Goal: Task Accomplishment & Management: Manage account settings

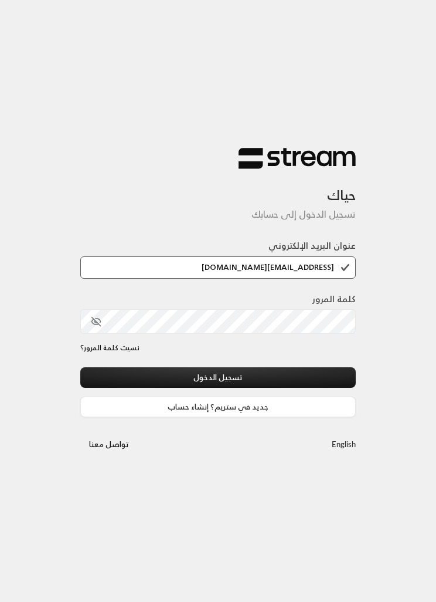
type input "[EMAIL_ADDRESS][DOMAIN_NAME]"
click at [325, 306] on label "كلمة المرور" at bounding box center [334, 299] width 43 height 13
click at [101, 331] on button "toggle password visibility" at bounding box center [96, 321] width 20 height 20
click at [291, 380] on button "تسجيل الدخول" at bounding box center [218, 377] width 276 height 21
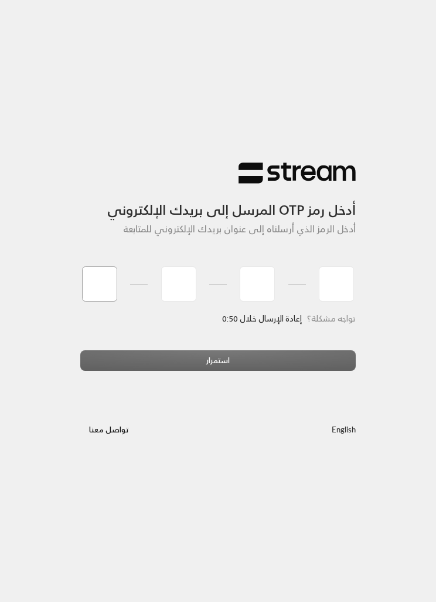
click at [93, 289] on input "tel" at bounding box center [99, 283] width 35 height 35
type input "1"
type input "5"
type input "6"
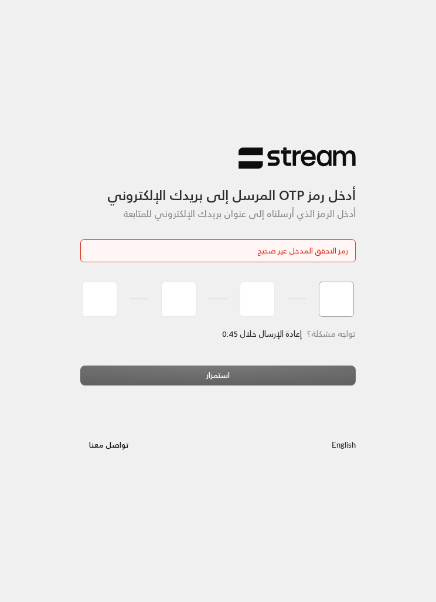
type input "8"
type input "1"
click at [112, 296] on input "tel" at bounding box center [99, 298] width 35 height 35
type input "1"
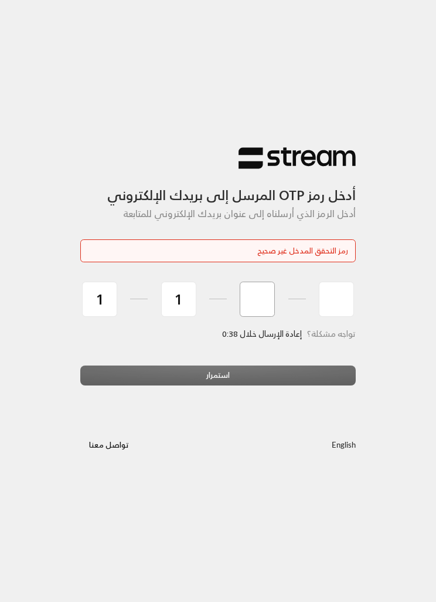
type input "5"
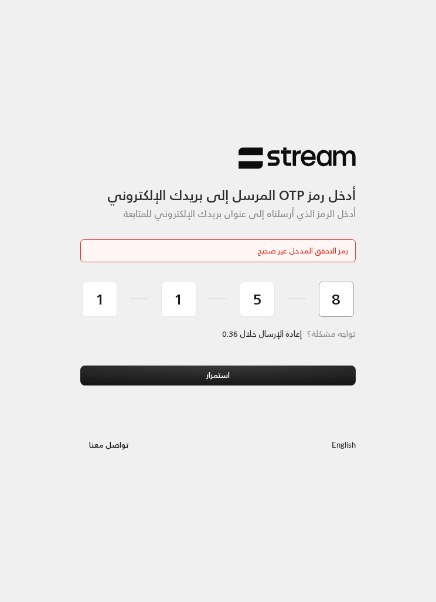
type input "8"
click at [300, 374] on button "استمرار" at bounding box center [218, 375] width 276 height 21
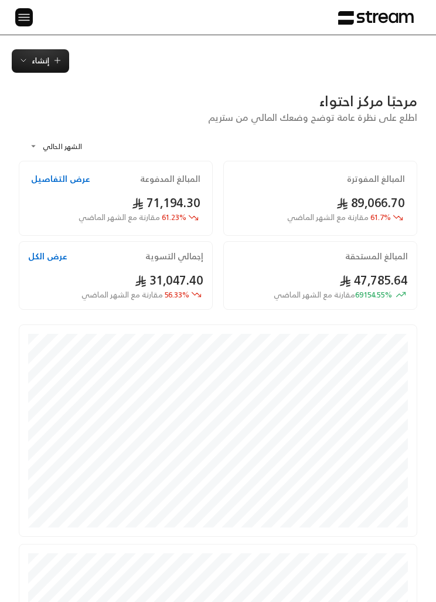
click at [29, 19] on img at bounding box center [24, 17] width 14 height 15
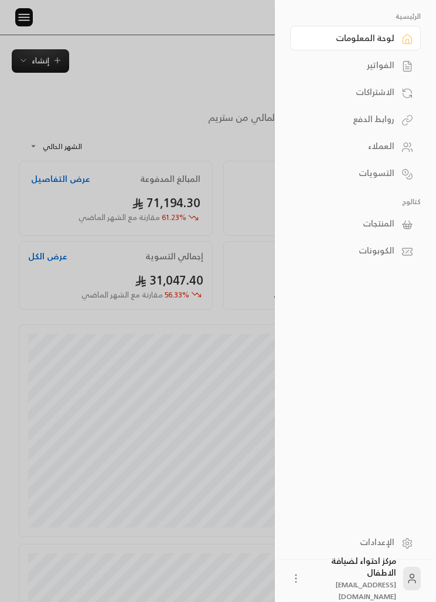
click at [228, 56] on div at bounding box center [218, 301] width 436 height 602
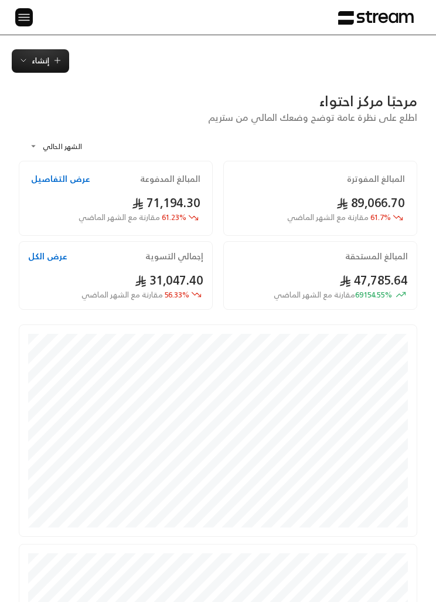
click at [36, 61] on span "إنشاء" at bounding box center [41, 60] width 18 height 13
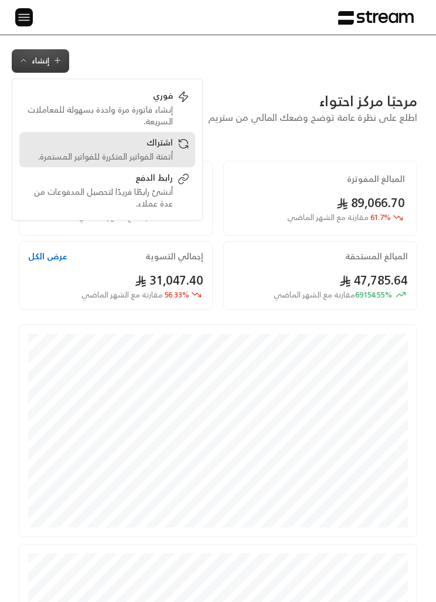
click at [129, 153] on div "أتمتة الفواتير المتكررة للفواتير المستمرة." at bounding box center [99, 157] width 148 height 12
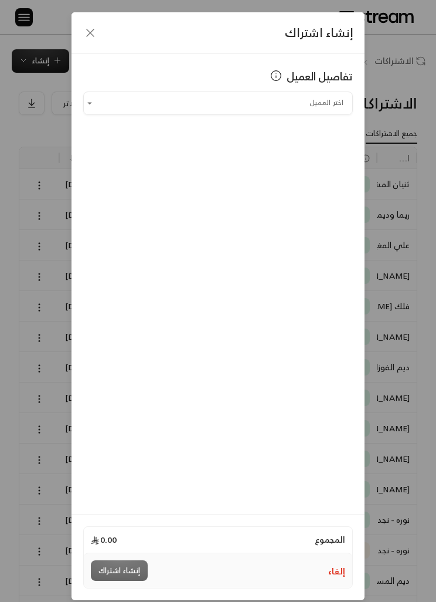
click at [106, 97] on input "اختر العميل" at bounding box center [218, 102] width 270 height 19
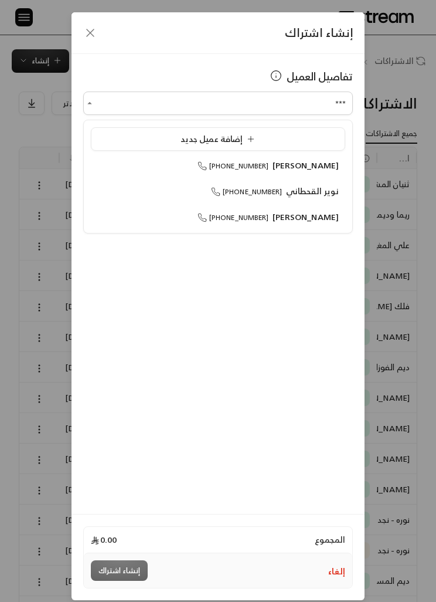
click at [306, 220] on span "[PERSON_NAME]" at bounding box center [306, 216] width 67 height 15
type input "**********"
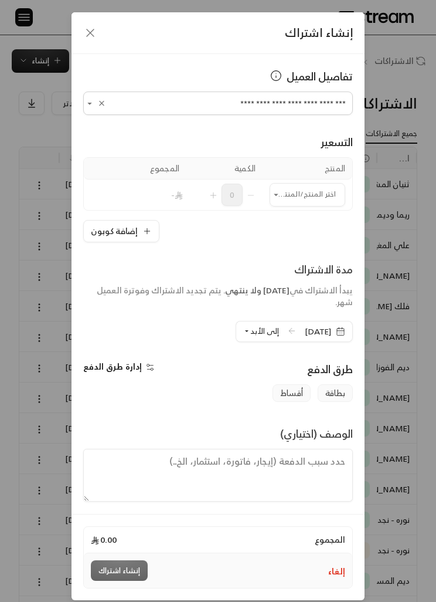
click at [319, 188] on input "اختر العميل" at bounding box center [308, 194] width 76 height 19
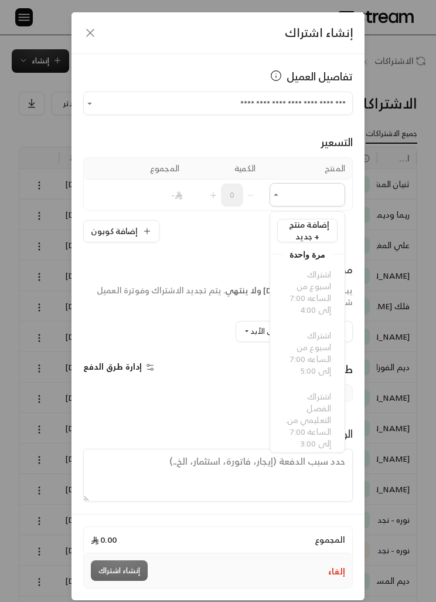
click at [411, 228] on div "**********" at bounding box center [218, 301] width 436 height 602
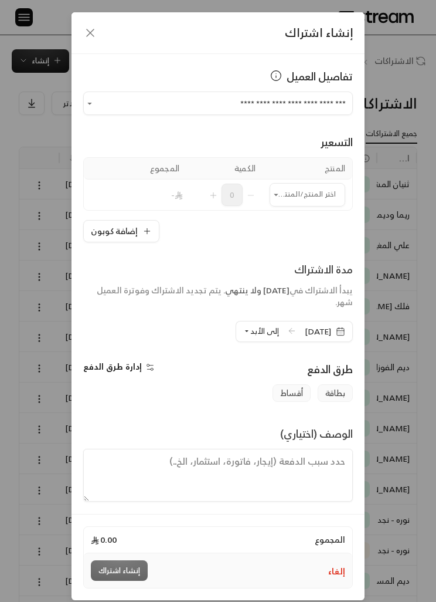
click at [82, 40] on div "إنشاء اشتراك" at bounding box center [218, 33] width 293 height 42
click at [84, 33] on icon "button" at bounding box center [90, 33] width 14 height 14
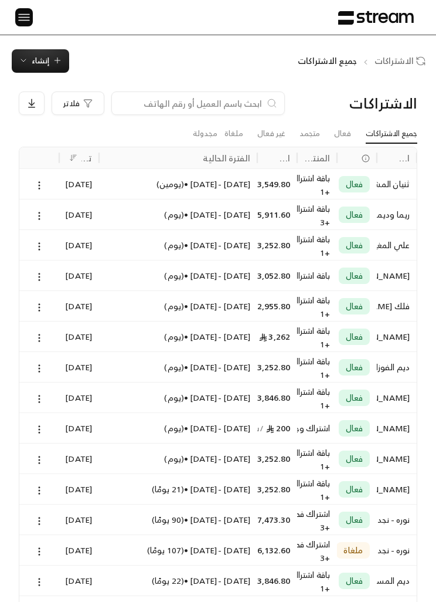
click at [29, 20] on img at bounding box center [24, 17] width 14 height 15
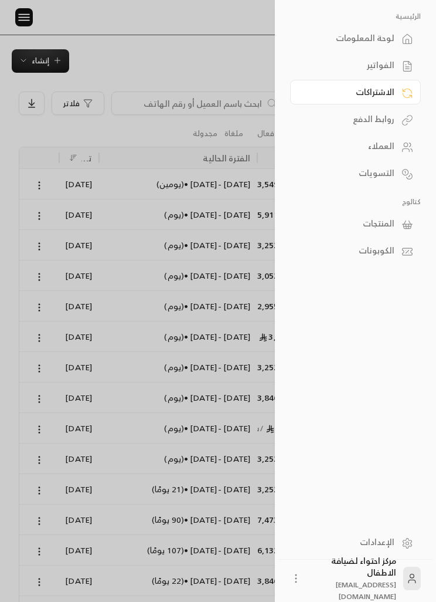
click at [391, 87] on div "الاشتراكات" at bounding box center [350, 92] width 90 height 12
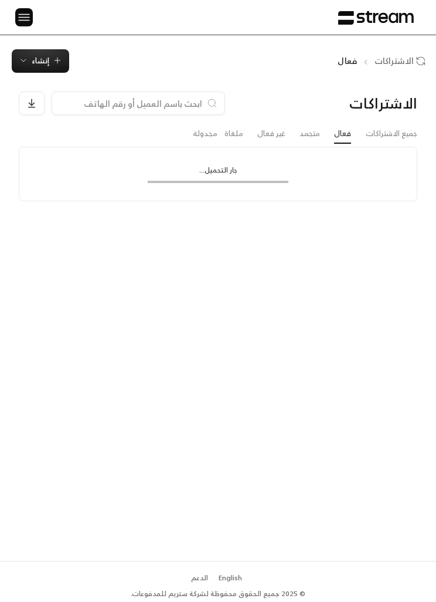
click at [183, 101] on input at bounding box center [130, 103] width 143 height 13
type input "الق"
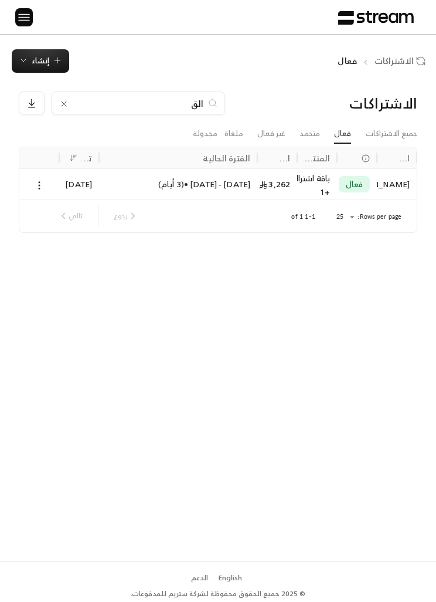
click at [74, 187] on div "[DATE]" at bounding box center [79, 184] width 26 height 30
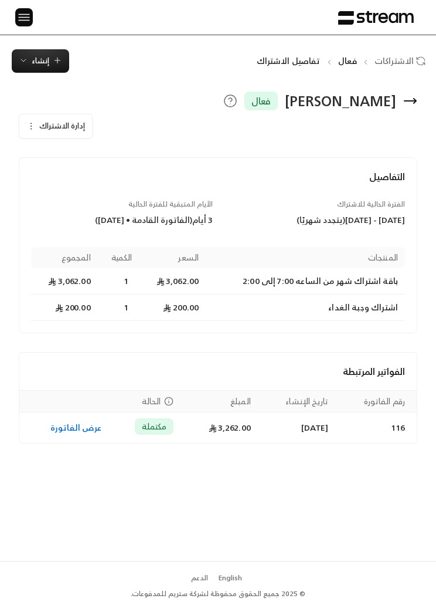
click at [42, 62] on span "إنشاء" at bounding box center [41, 60] width 18 height 13
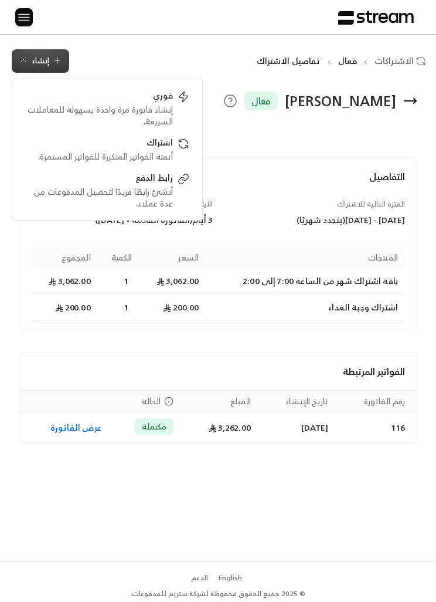
click at [36, 12] on div "الرئيسية لوحة المعلومات الفواتير الاشتراكات روابط الدفع العملاء التسويات كتالوج…" at bounding box center [218, 17] width 436 height 35
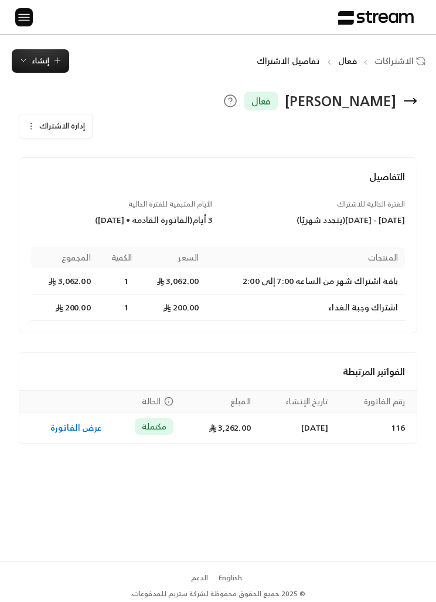
click at [36, 12] on div "الرئيسية لوحة المعلومات الفواتير الاشتراكات روابط الدفع العملاء التسويات كتالوج…" at bounding box center [218, 17] width 436 height 35
click at [28, 10] on img at bounding box center [24, 17] width 14 height 15
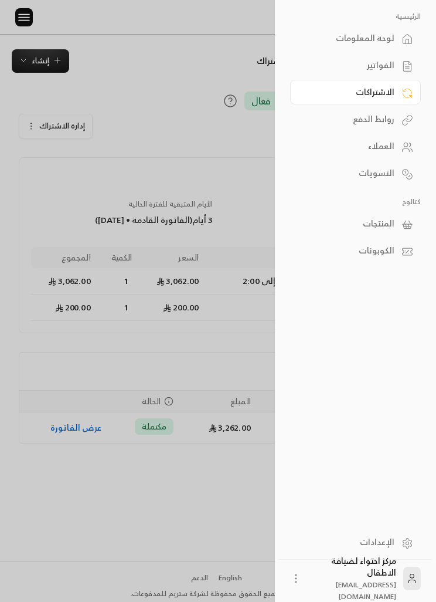
click at [402, 223] on icon at bounding box center [408, 225] width 12 height 12
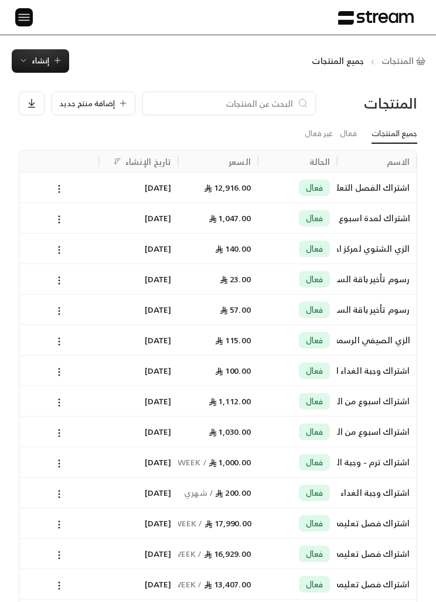
scroll to position [0, -1]
click at [61, 190] on icon at bounding box center [59, 189] width 11 height 11
click at [121, 219] on li "تعديل" at bounding box center [93, 218] width 73 height 20
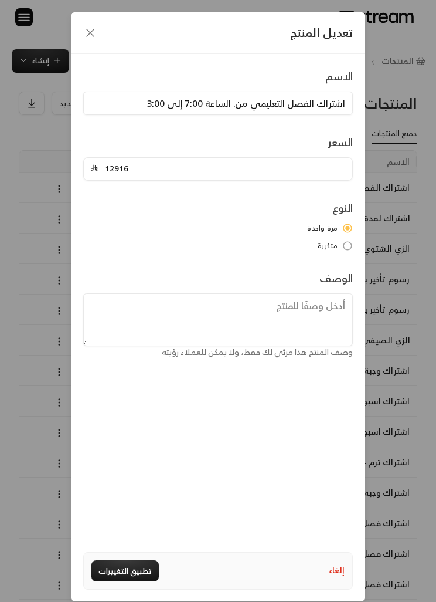
click at [167, 165] on input "12916" at bounding box center [221, 169] width 247 height 22
click at [115, 167] on input "12916" at bounding box center [221, 169] width 247 height 22
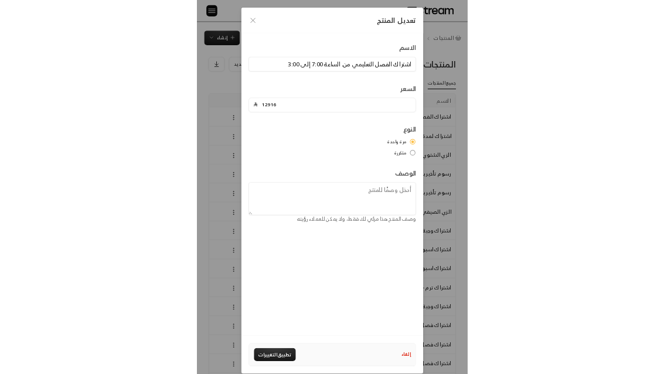
scroll to position [0, 0]
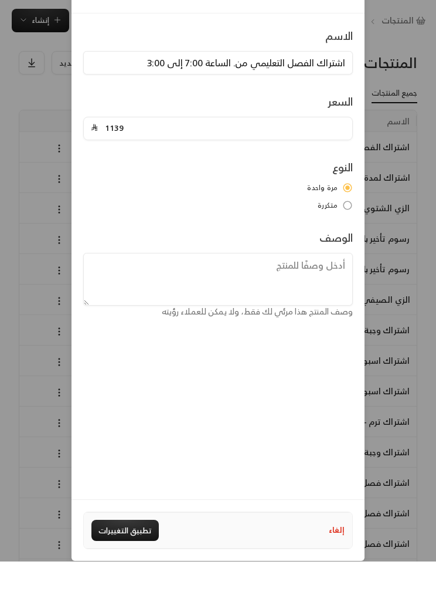
type input "11399"
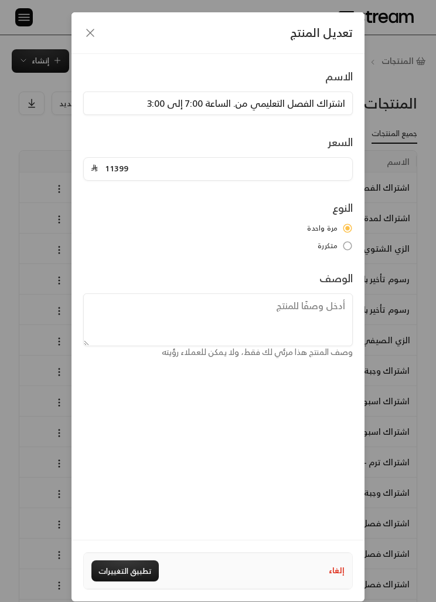
click at [327, 324] on textarea at bounding box center [218, 319] width 270 height 53
click at [315, 304] on textarea "اشتراك فصل تعليمي مع خصم اشتراك شهر وخصم 10%" at bounding box center [218, 319] width 270 height 53
click at [306, 313] on textarea "اشتراك فصل تعليمي مع خصم اشتراك شهر وخصم 10%" at bounding box center [218, 319] width 270 height 53
click at [305, 313] on textarea "اشتراك فصل تعليمي مع خصم اشتراك شهر وخصم 10%" at bounding box center [218, 319] width 270 height 53
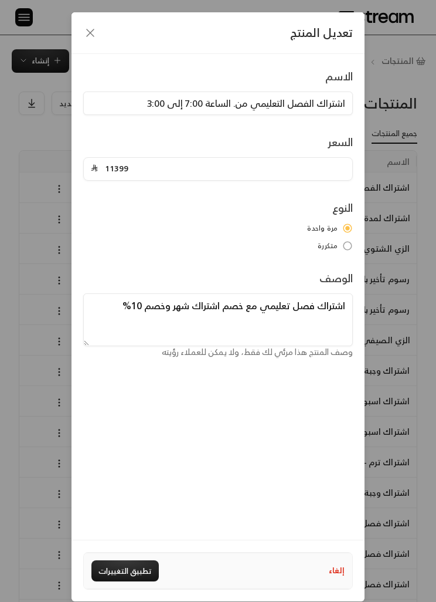
click at [281, 332] on textarea "اشتراك فصل تعليمي مع خصم اشتراك شهر وخصم 10%" at bounding box center [218, 319] width 270 height 53
click at [167, 307] on textarea "اشتراك فصل تعليمي مع خصم اشتراك شهر وخصم 10%" at bounding box center [218, 319] width 270 height 53
click at [172, 312] on textarea "اشتراك فصل تعليمي مع خصم اشتراك شهر وخصم 10%" at bounding box center [218, 319] width 270 height 53
click at [164, 307] on textarea "اشتراك فصل تعليمي مع خصم اشتراك شهر وخصم 10%" at bounding box center [218, 319] width 270 height 53
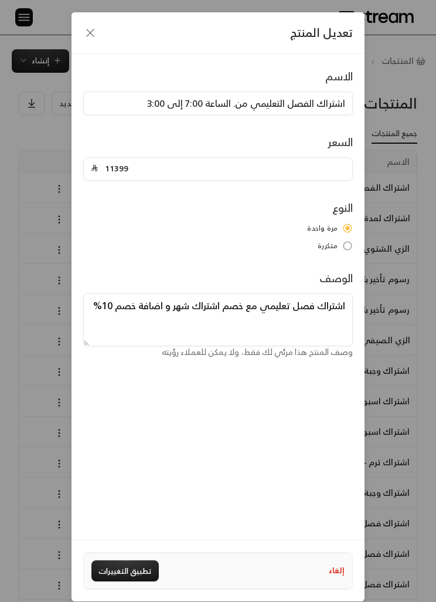
click at [324, 310] on textarea "اشتراك فصل تعليمي مع خصم اشتراك شهر و اضافة خصم 10%" at bounding box center [218, 319] width 270 height 53
click at [324, 309] on textarea "اشتراك فصل تعليمي مع خصم اشتراك شهر و اضافة خصم 10%" at bounding box center [218, 319] width 270 height 53
type textarea "اشتراك فصل تعليمي مع خصم اشتراك شهر و اضافة خصم 10%"
click at [285, 363] on div "الاسم اشتراك الفصل التعليمي من. الساعة 7:00 إلى 3:00 السعر 11399 النوع مرة واحد…" at bounding box center [218, 297] width 293 height 486
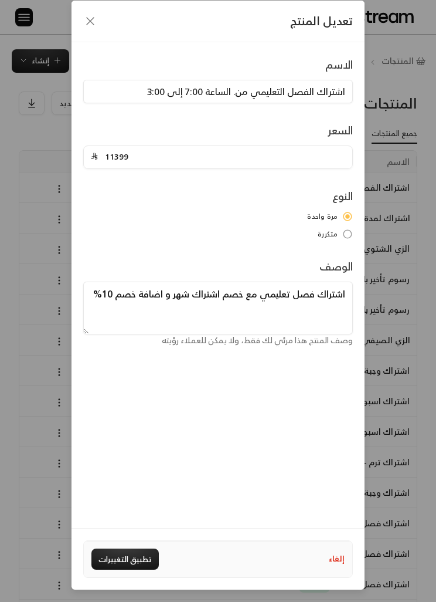
click at [140, 561] on button "تطبيق التغييرات" at bounding box center [124, 558] width 67 height 21
type input "0"
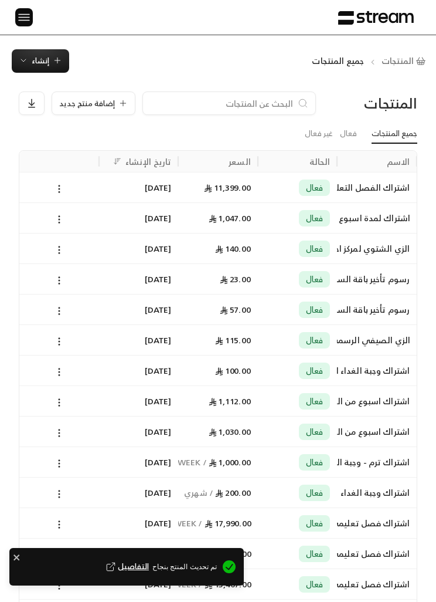
click at [58, 57] on icon "button" at bounding box center [57, 60] width 9 height 9
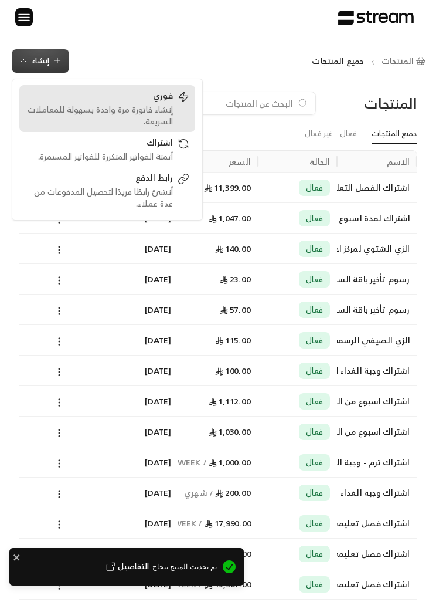
click at [168, 108] on div "إنشاء فاتورة مرة واحدة بسهولة للمعاملات السريعة." at bounding box center [99, 115] width 148 height 23
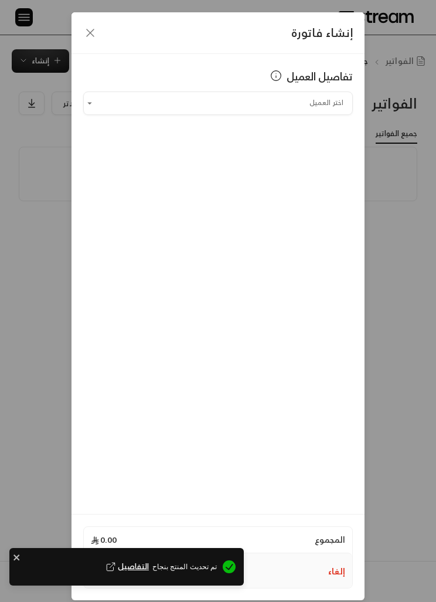
click at [315, 99] on input "اختر العميل" at bounding box center [218, 102] width 270 height 19
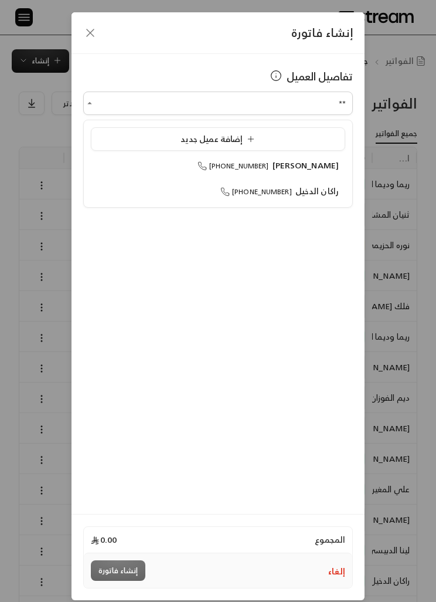
click at [335, 194] on span "راكان الدخيل" at bounding box center [317, 191] width 43 height 15
type input "**********"
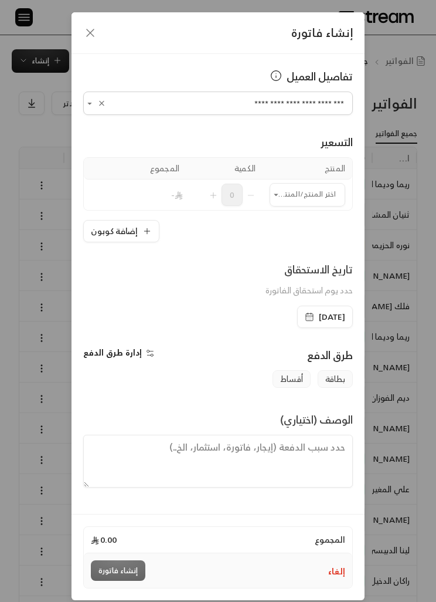
click at [318, 191] on input "اختر العميل" at bounding box center [308, 194] width 76 height 19
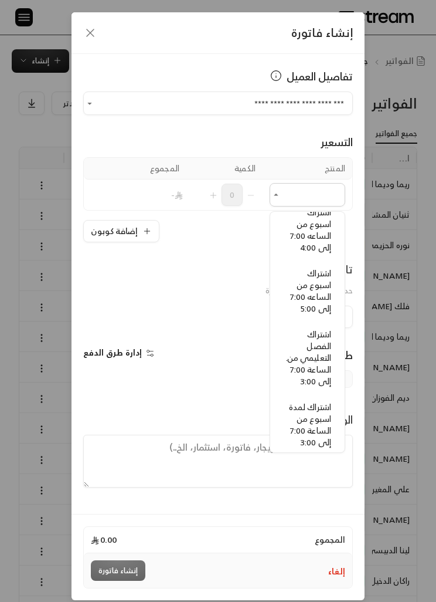
click at [323, 346] on span "اشتراك الفصل التعليمي من. الساعة 7:00 إلى 3:00" at bounding box center [308, 358] width 45 height 62
type input "**********"
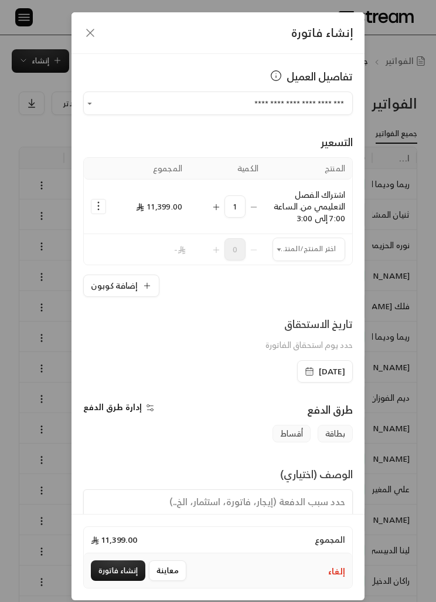
click at [305, 369] on span "[DATE]" at bounding box center [325, 371] width 40 height 12
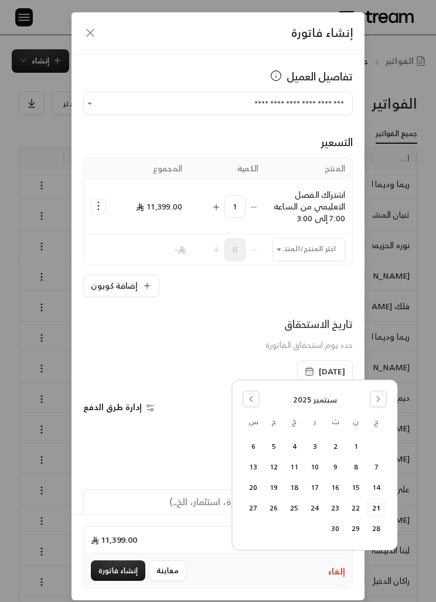
click at [296, 505] on button "25" at bounding box center [294, 507] width 19 height 19
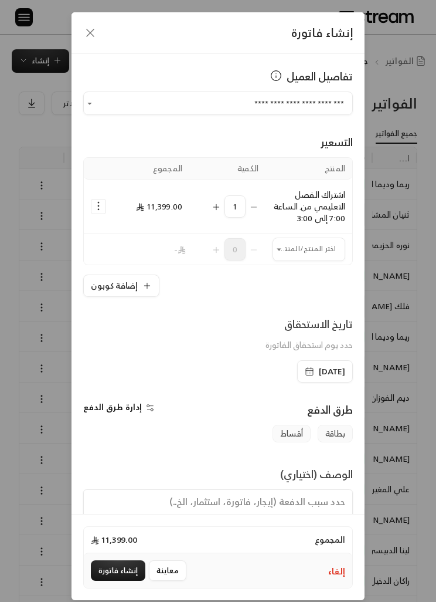
click at [305, 370] on icon "button" at bounding box center [309, 371] width 9 height 9
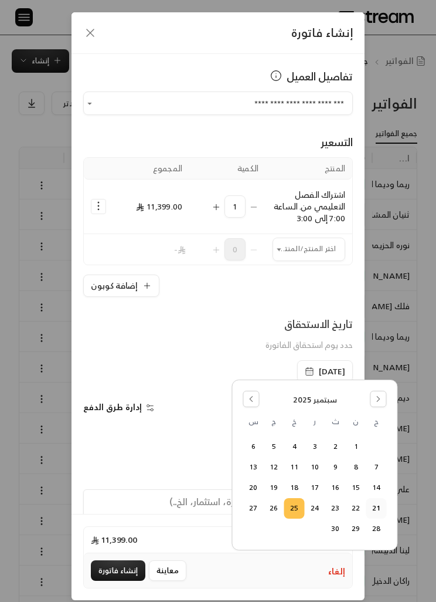
click at [298, 506] on button "25" at bounding box center [294, 507] width 19 height 19
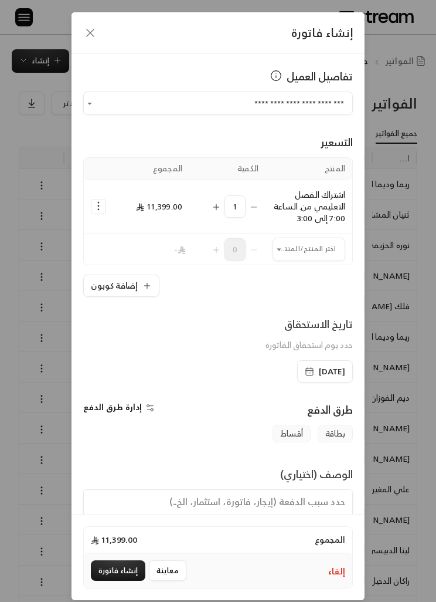
click at [305, 371] on span "[DATE]" at bounding box center [325, 371] width 40 height 12
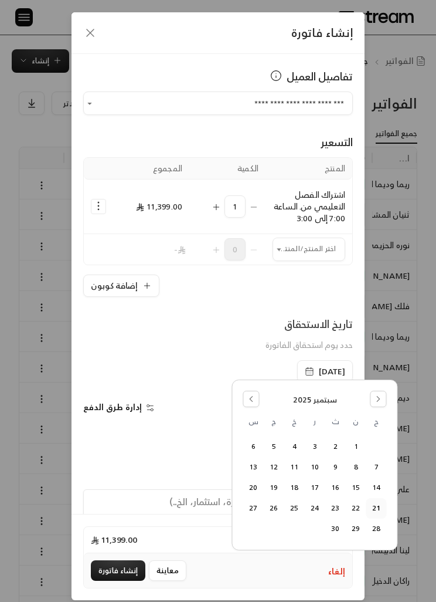
click at [300, 507] on button "25" at bounding box center [294, 507] width 19 height 19
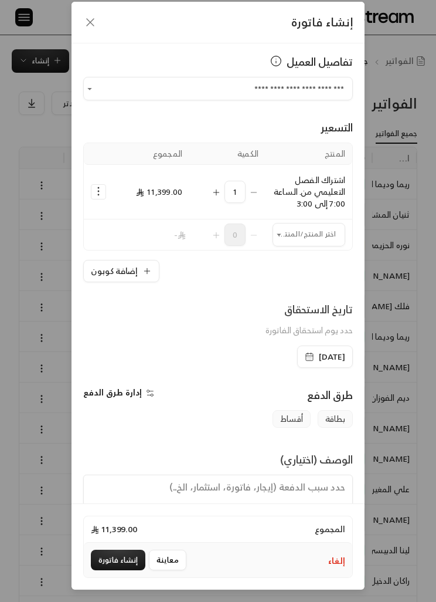
click at [292, 345] on div "[DATE]" at bounding box center [325, 356] width 66 height 22
click at [311, 352] on icon "button" at bounding box center [311, 353] width 0 height 2
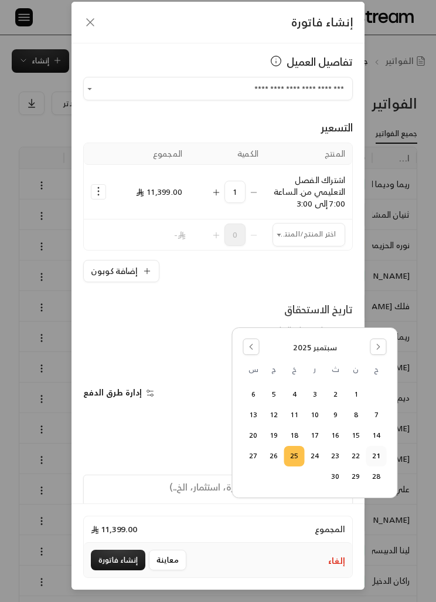
click at [313, 457] on button "24" at bounding box center [315, 455] width 19 height 19
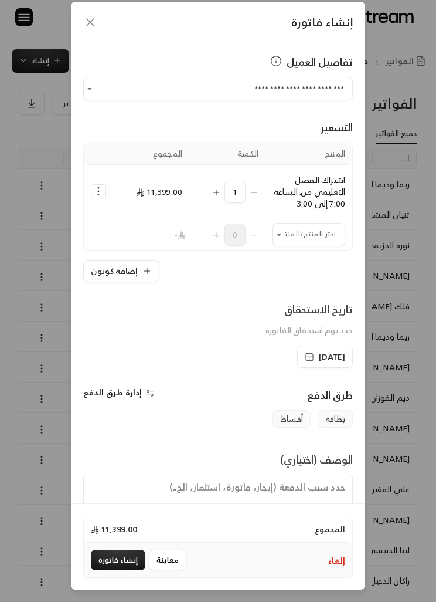
click at [118, 564] on button "إنشاء فاتورة" at bounding box center [118, 559] width 55 height 21
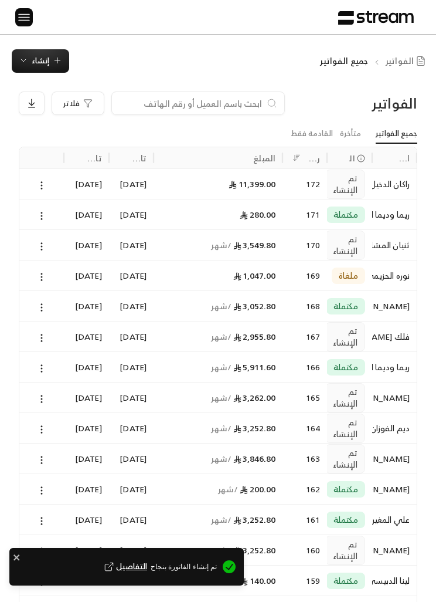
click at [41, 181] on icon at bounding box center [41, 185] width 11 height 11
click at [62, 214] on li "عرض" at bounding box center [54, 215] width 28 height 20
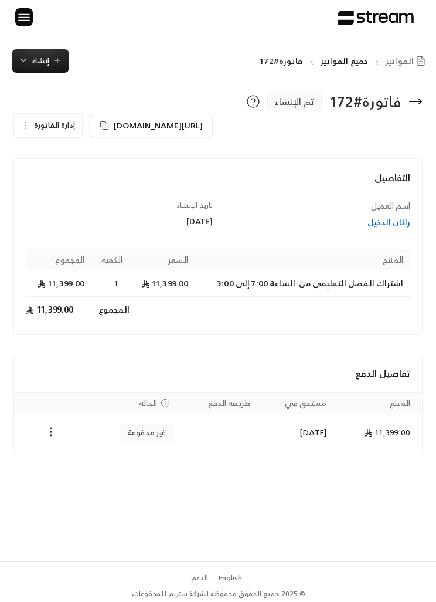
click at [36, 125] on span "إدارة الفاتورة" at bounding box center [54, 124] width 41 height 13
click at [85, 155] on span "تعديل" at bounding box center [79, 159] width 18 height 9
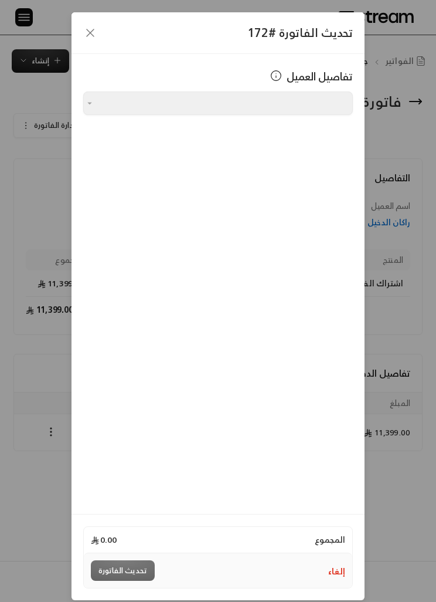
click at [93, 32] on icon "button" at bounding box center [90, 33] width 14 height 14
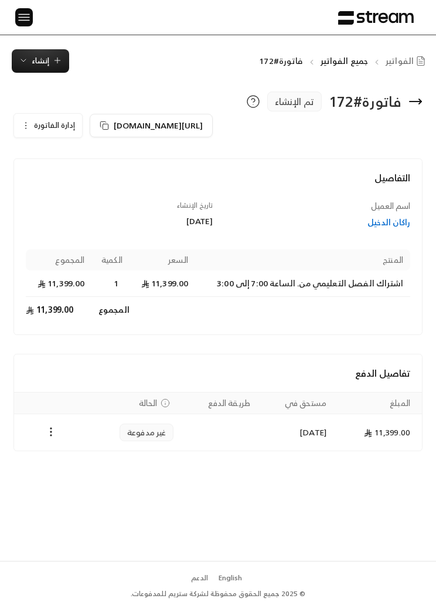
click at [20, 126] on button "إدارة الفاتورة" at bounding box center [48, 125] width 68 height 23
click at [82, 161] on span "تعديل" at bounding box center [79, 159] width 18 height 9
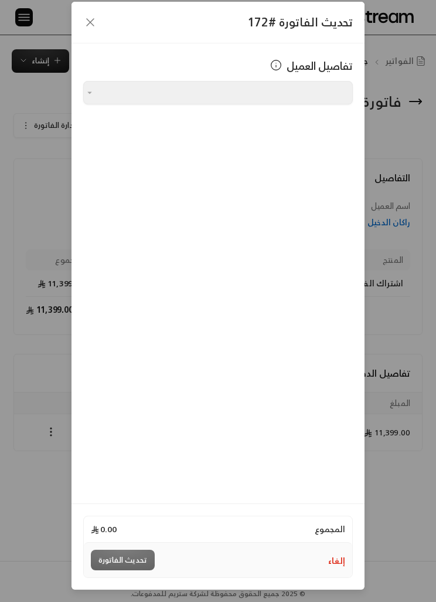
click at [301, 437] on div "تفاصيل العميل اختر العميل اختر العميل" at bounding box center [218, 273] width 293 height 460
click at [300, 437] on div "تفاصيل العميل اختر العميل اختر العميل" at bounding box center [218, 273] width 293 height 460
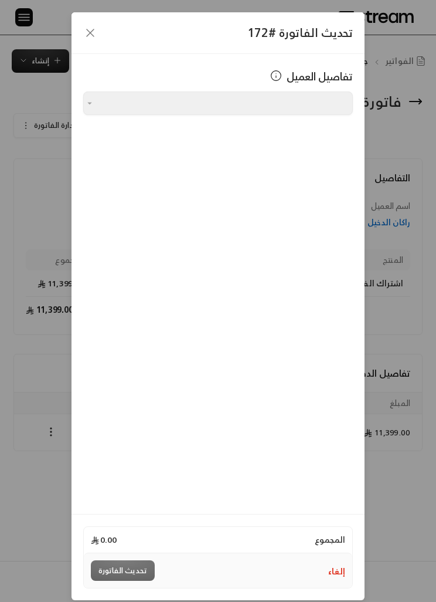
click at [408, 381] on div "تحديث الفاتورة #172 تفاصيل العميل اختر العميل اختر العميل المجموع 0.00 إلغاء تح…" at bounding box center [218, 301] width 436 height 602
click at [90, 37] on icon "button" at bounding box center [90, 33] width 14 height 14
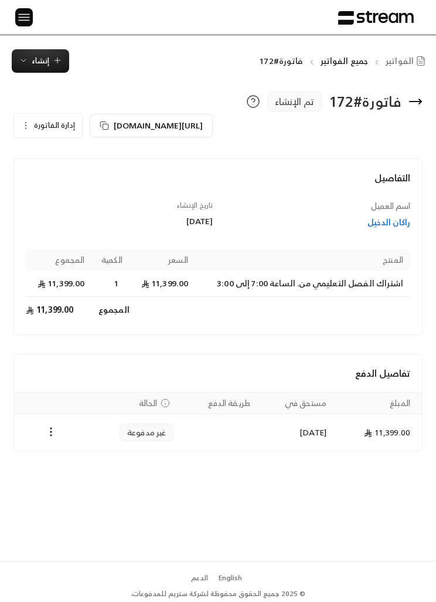
click at [44, 445] on td "Payments" at bounding box center [50, 432] width 73 height 36
click at [55, 436] on icon "Payments" at bounding box center [51, 432] width 12 height 12
click at [36, 122] on div at bounding box center [218, 301] width 436 height 602
click at [56, 114] on button "إدارة الفاتورة" at bounding box center [48, 125] width 68 height 23
click at [78, 157] on span "تعديل" at bounding box center [79, 159] width 18 height 9
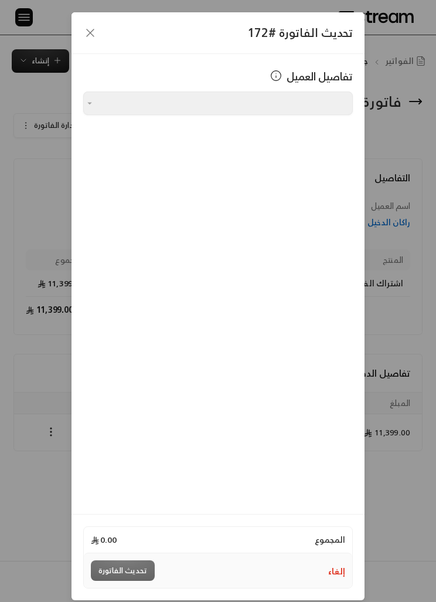
click at [84, 30] on icon "button" at bounding box center [90, 33] width 14 height 14
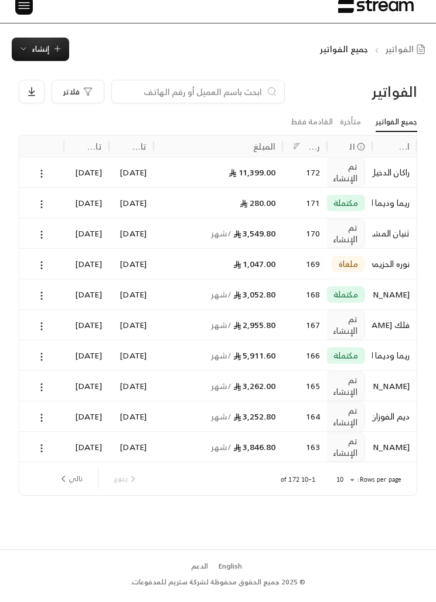
scroll to position [2, 0]
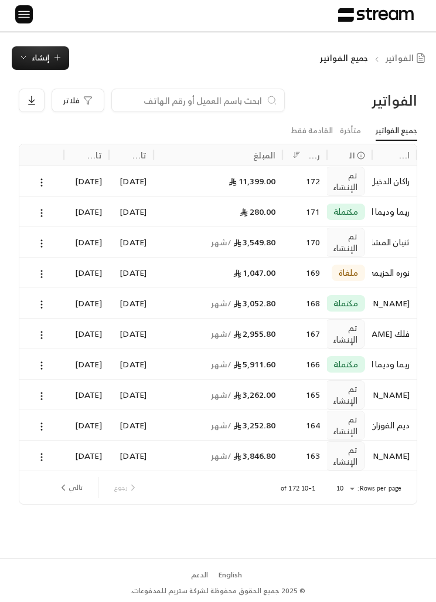
click at [36, 383] on div at bounding box center [41, 395] width 30 height 30
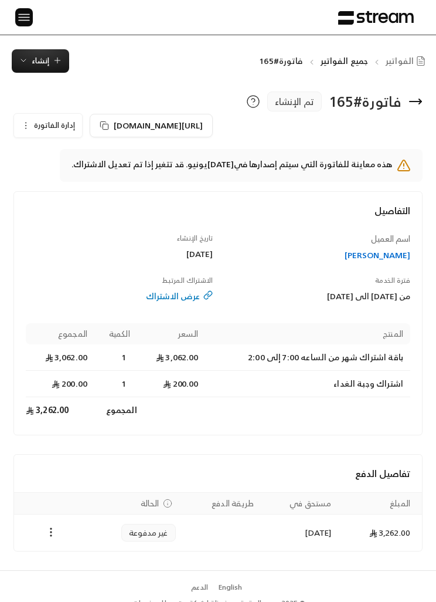
click at [22, 119] on button "إدارة الفاتورة" at bounding box center [48, 125] width 68 height 23
click at [56, 243] on div "تاريخ الإنشاء [DATE]" at bounding box center [120, 247] width 198 height 28
click at [34, 130] on span "إدارة الفاتورة" at bounding box center [54, 124] width 41 height 13
click at [72, 158] on span "تعديل" at bounding box center [58, 160] width 73 height 20
click at [79, 162] on span "تعديل" at bounding box center [58, 160] width 73 height 20
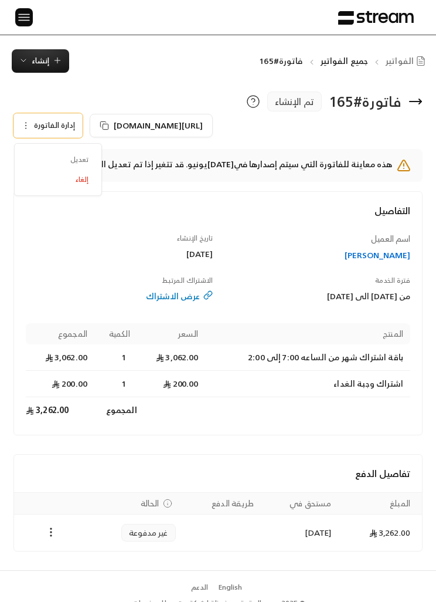
click at [85, 160] on span "تعديل" at bounding box center [58, 160] width 73 height 20
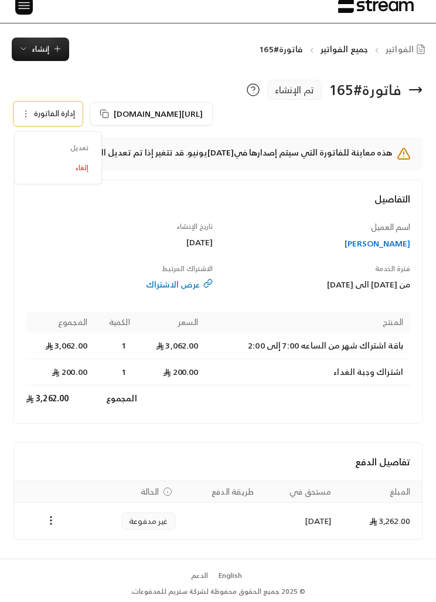
scroll to position [36, 0]
click at [78, 138] on span "تعديل" at bounding box center [58, 148] width 73 height 20
click at [76, 138] on span "تعديل" at bounding box center [58, 148] width 73 height 20
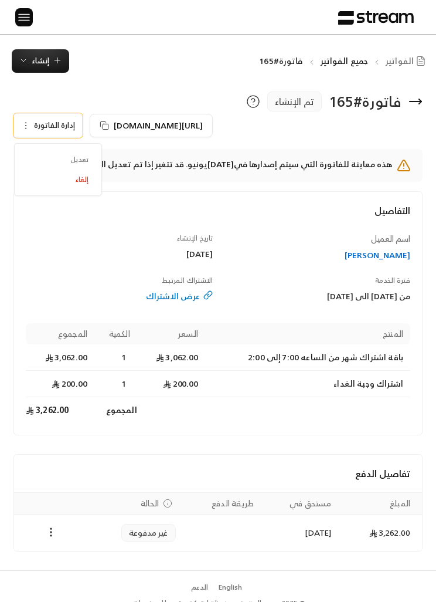
click at [79, 157] on span "تعديل" at bounding box center [58, 160] width 73 height 20
click at [82, 179] on span "إلغاء" at bounding box center [82, 179] width 13 height 9
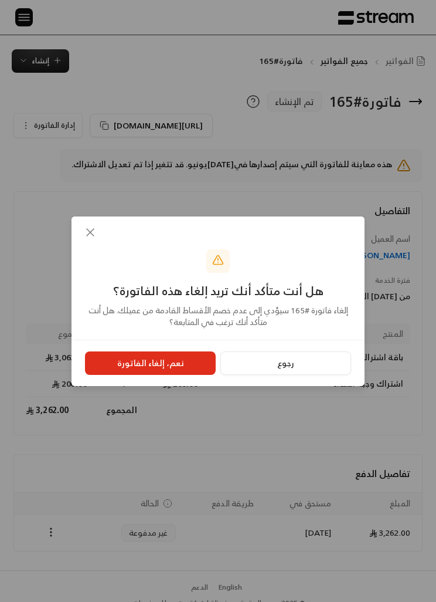
click at [85, 233] on icon "button" at bounding box center [90, 232] width 14 height 14
